Goal: Consume media (video, audio): Consume media (video, audio)

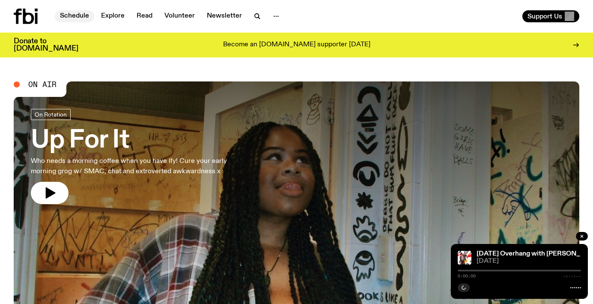
click at [87, 14] on link "Schedule" at bounding box center [74, 16] width 39 height 12
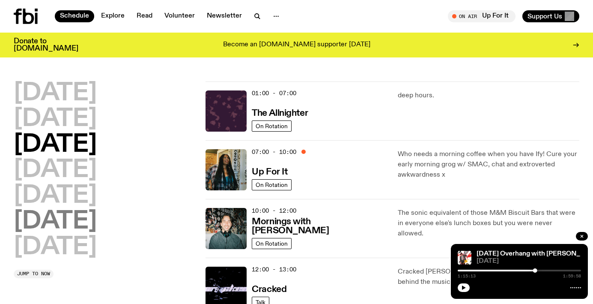
click at [69, 223] on h2 "[DATE]" at bounding box center [55, 221] width 83 height 24
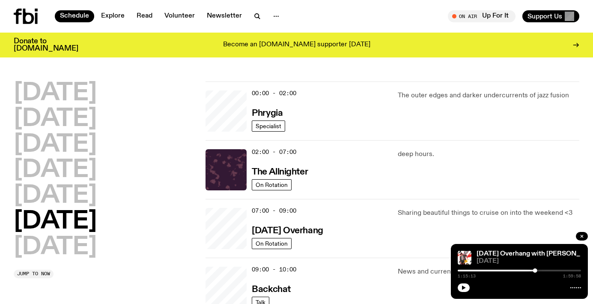
scroll to position [24, 0]
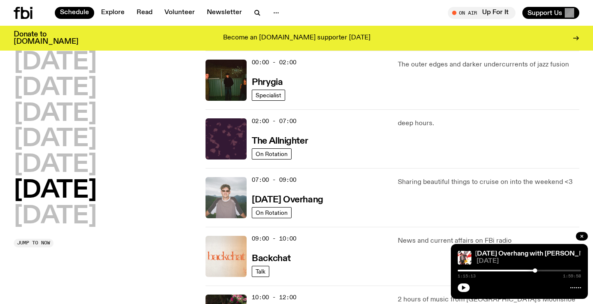
click at [230, 195] on img at bounding box center [226, 197] width 41 height 41
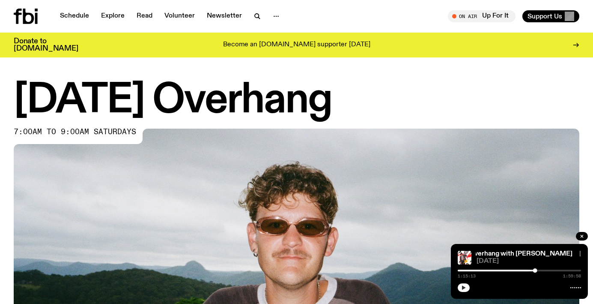
click at [465, 285] on icon "button" at bounding box center [463, 287] width 5 height 5
click at [534, 269] on div at bounding box center [534, 270] width 4 height 4
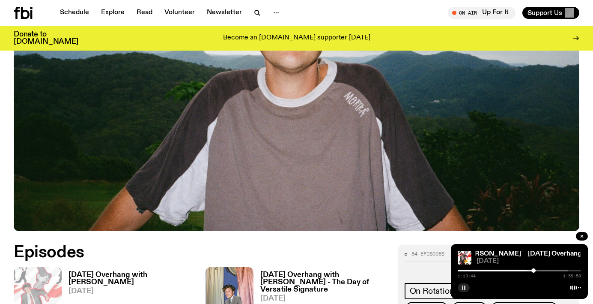
scroll to position [243, 0]
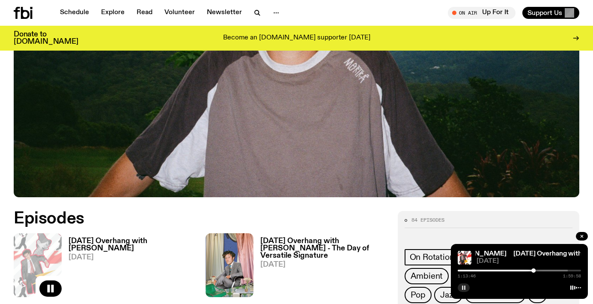
click at [461, 288] on button "button" at bounding box center [464, 287] width 12 height 9
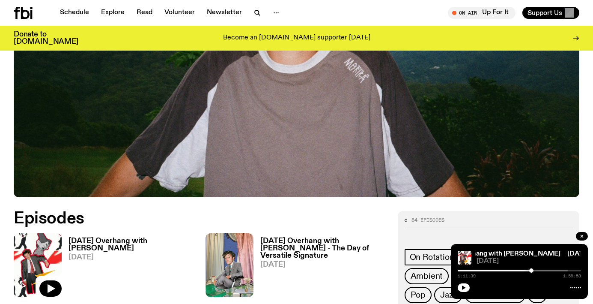
click at [532, 270] on div at bounding box center [531, 270] width 4 height 4
click at [461, 285] on button "button" at bounding box center [464, 287] width 12 height 9
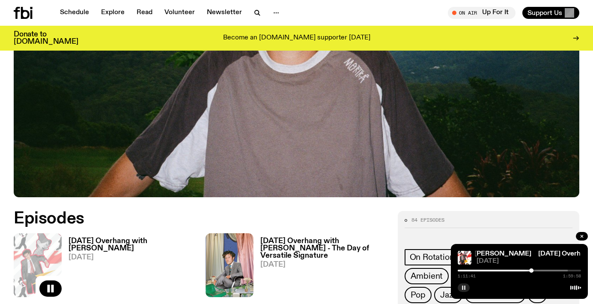
click at [465, 286] on rect "button" at bounding box center [464, 287] width 1 height 4
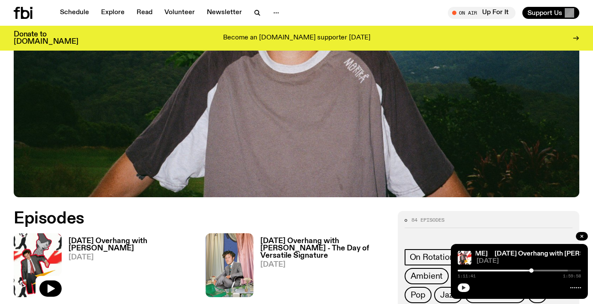
click at [575, 289] on icon at bounding box center [576, 287] width 11 height 7
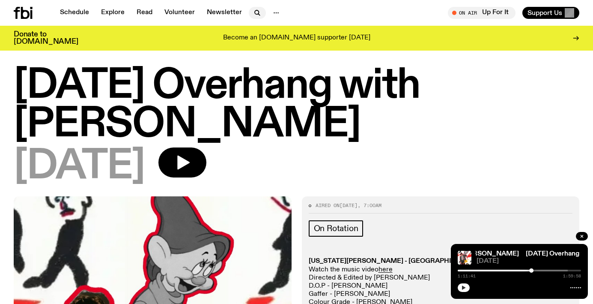
scroll to position [6, 0]
